Goal: Transaction & Acquisition: Purchase product/service

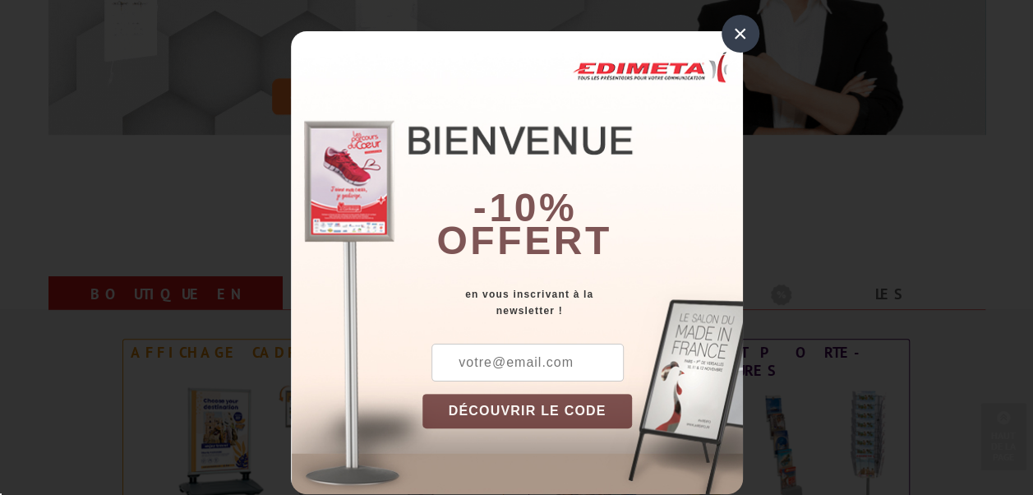
scroll to position [493, 0]
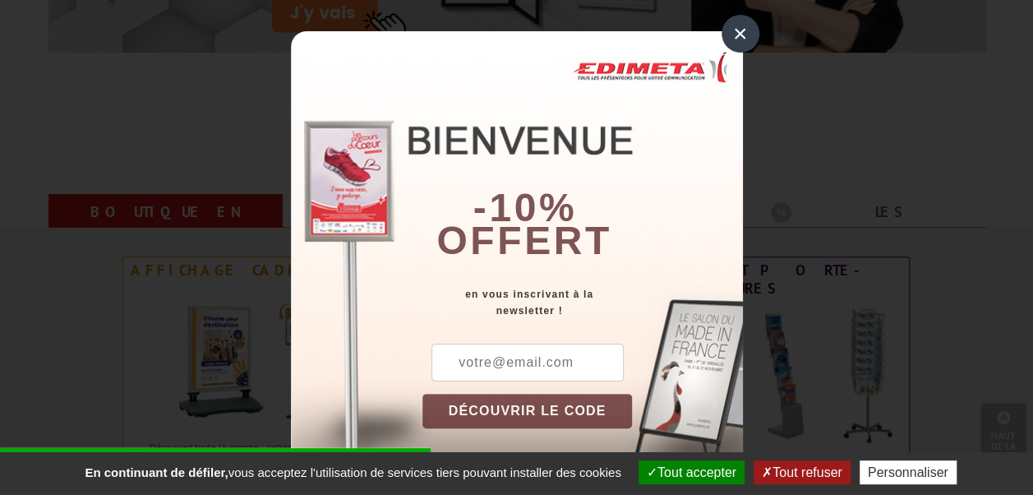
click at [736, 34] on div "×" at bounding box center [740, 34] width 38 height 38
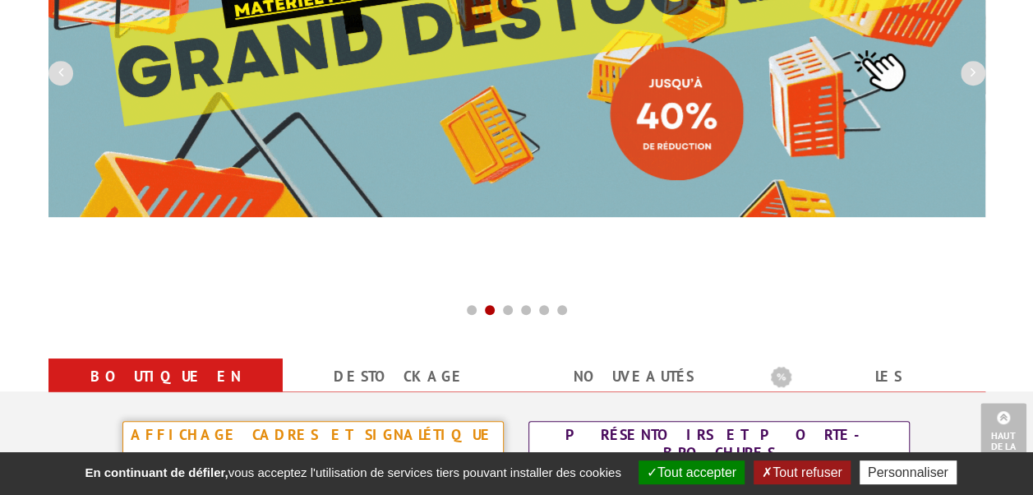
scroll to position [0, 0]
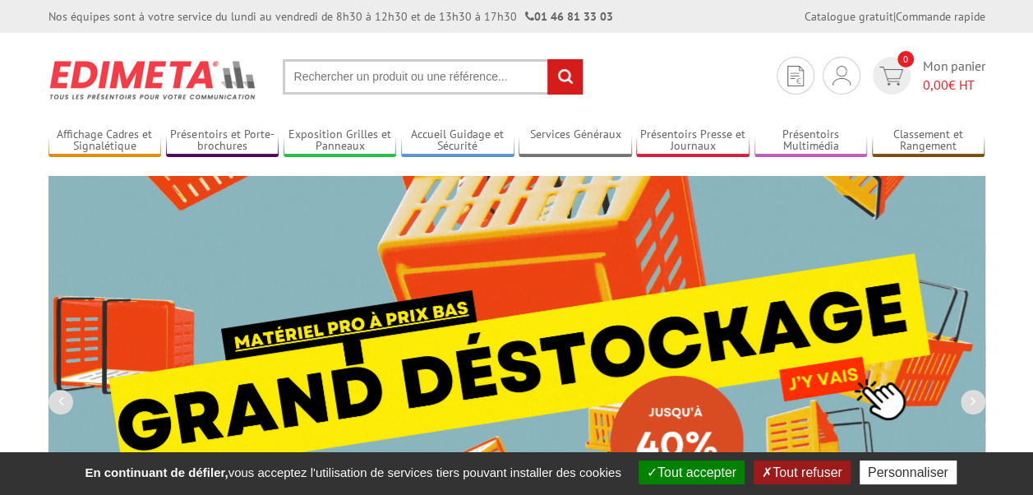
click at [451, 83] on input "text" at bounding box center [433, 76] width 301 height 35
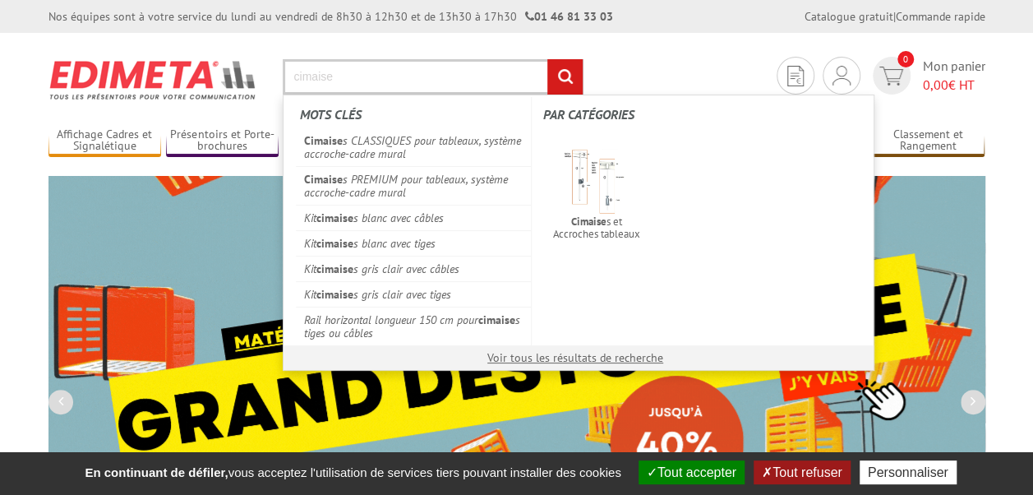
type input "cimaise"
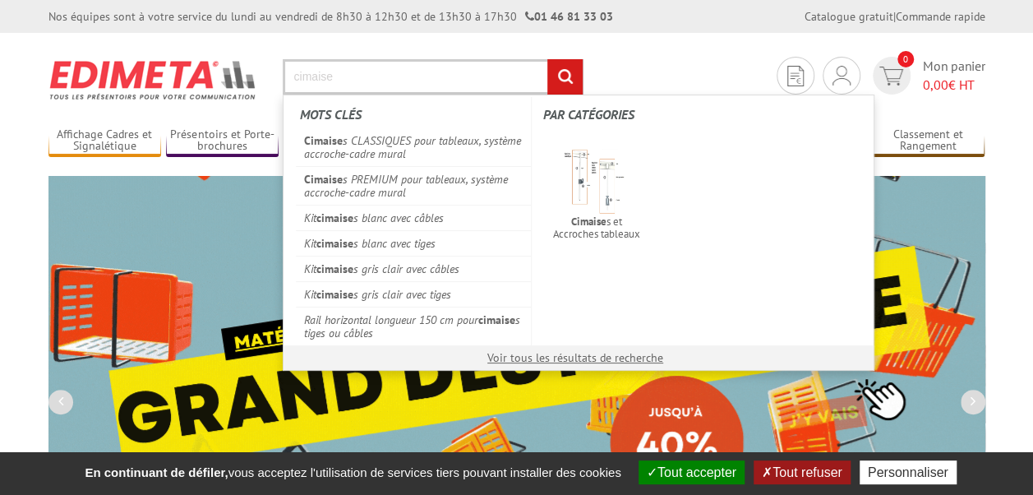
click at [547, 59] on input "rechercher" at bounding box center [564, 76] width 35 height 35
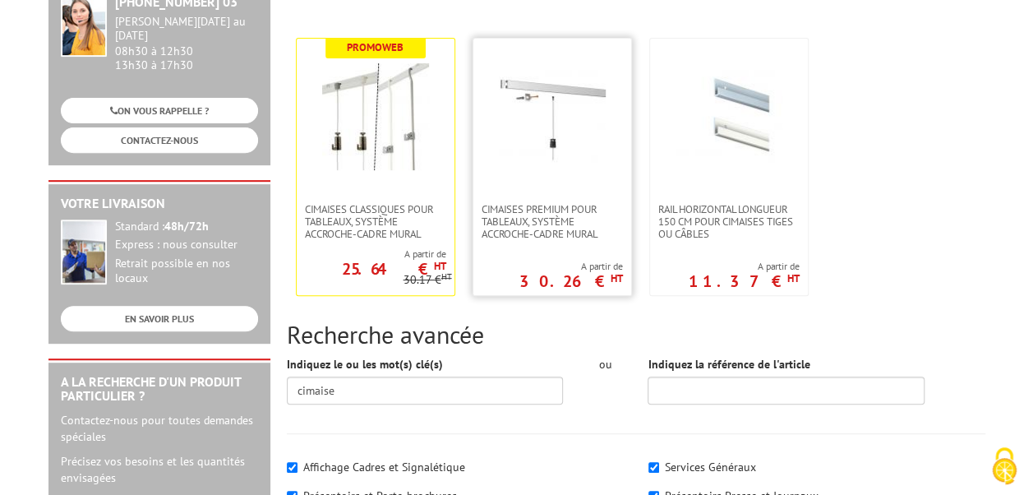
scroll to position [82, 0]
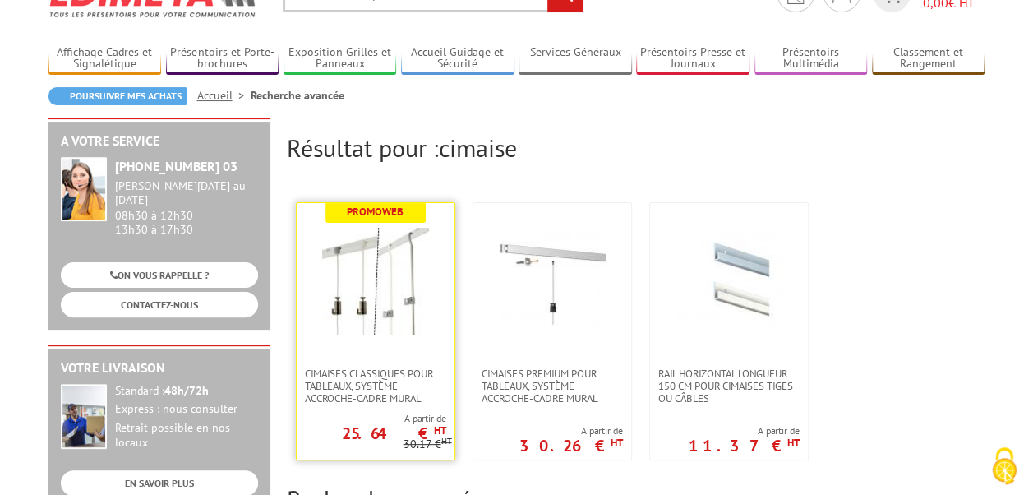
click at [401, 292] on img at bounding box center [375, 281] width 107 height 107
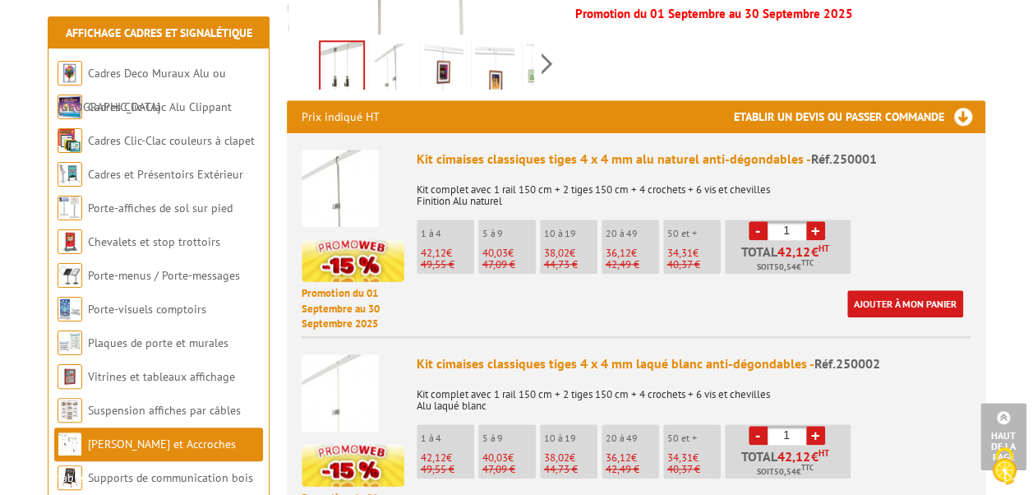
scroll to position [657, 0]
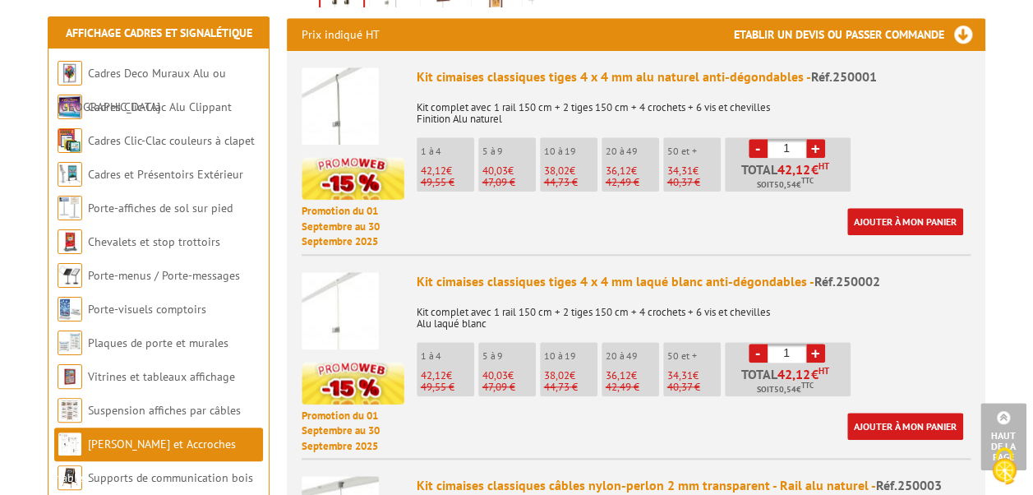
click at [813, 343] on link "+" at bounding box center [815, 352] width 19 height 19
click at [817, 343] on link "+" at bounding box center [815, 352] width 19 height 19
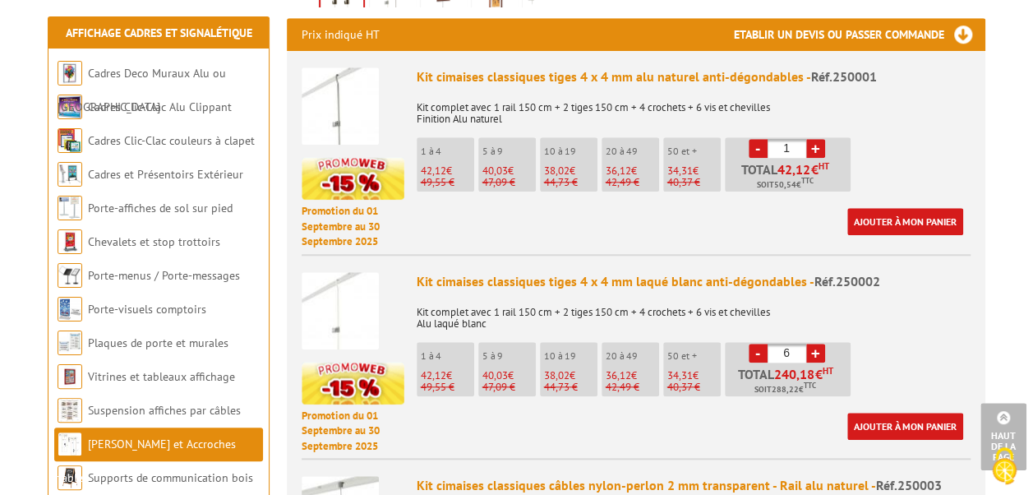
click at [817, 343] on link "+" at bounding box center [815, 352] width 19 height 19
type input "8"
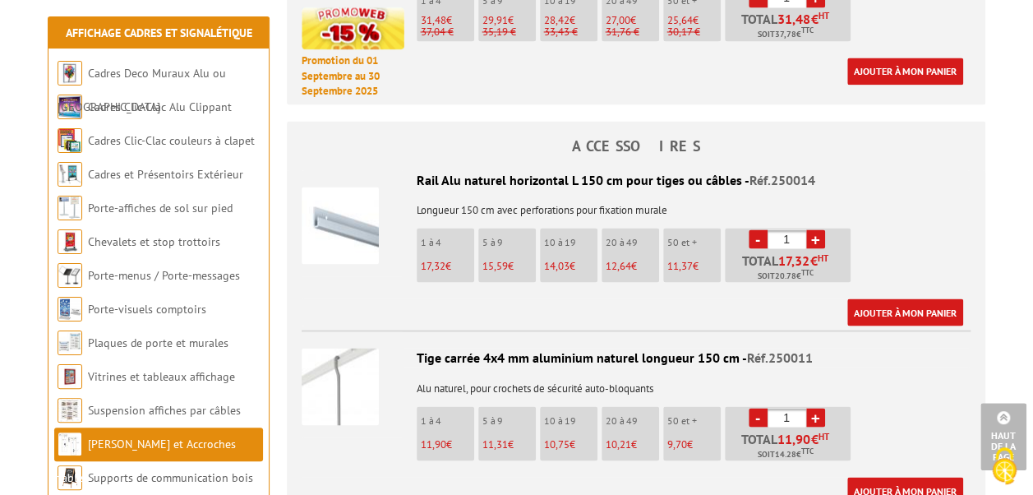
scroll to position [1503, 0]
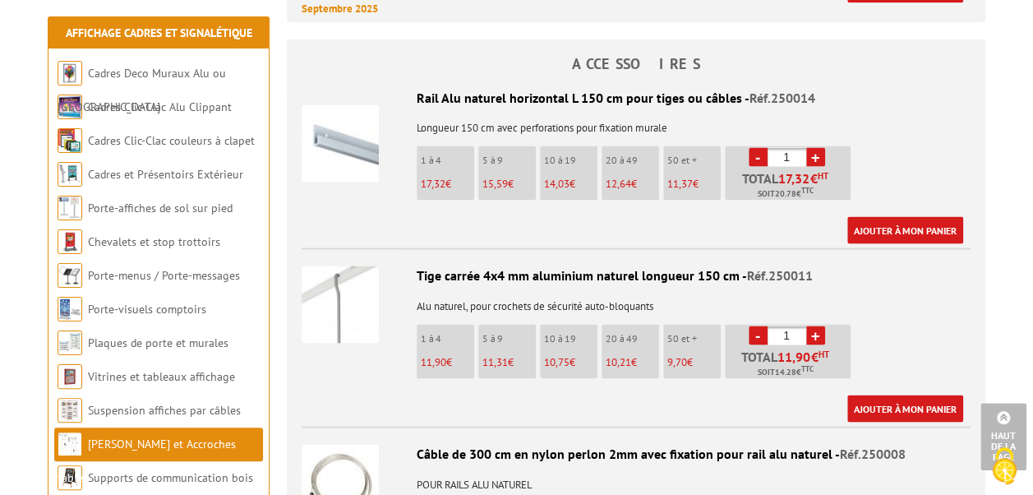
click at [810, 325] on link "+" at bounding box center [815, 334] width 19 height 19
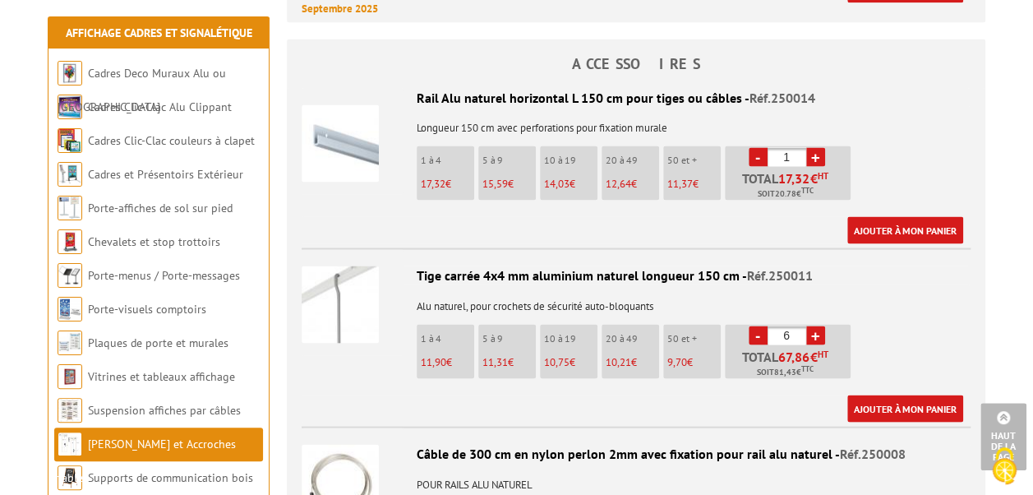
click at [810, 325] on link "+" at bounding box center [815, 334] width 19 height 19
type input "8"
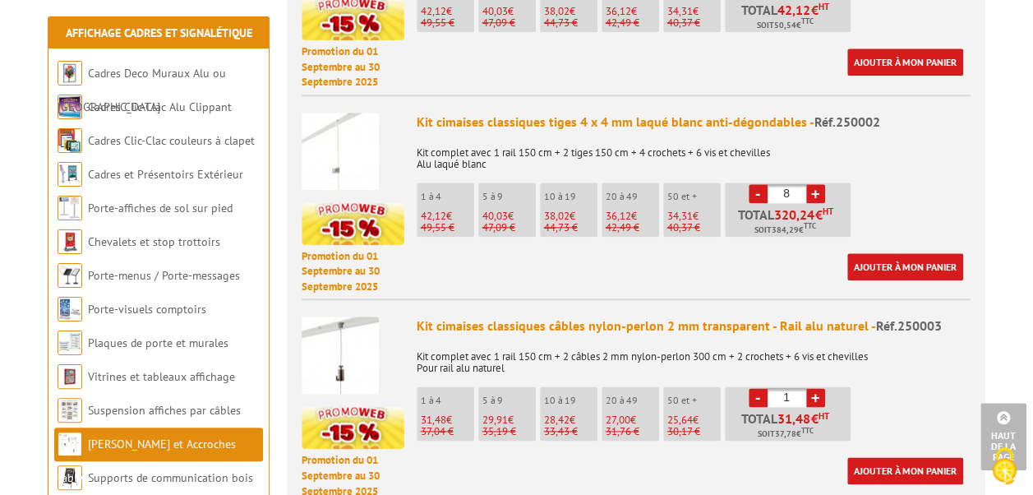
scroll to position [899, 0]
